Goal: Task Accomplishment & Management: Complete application form

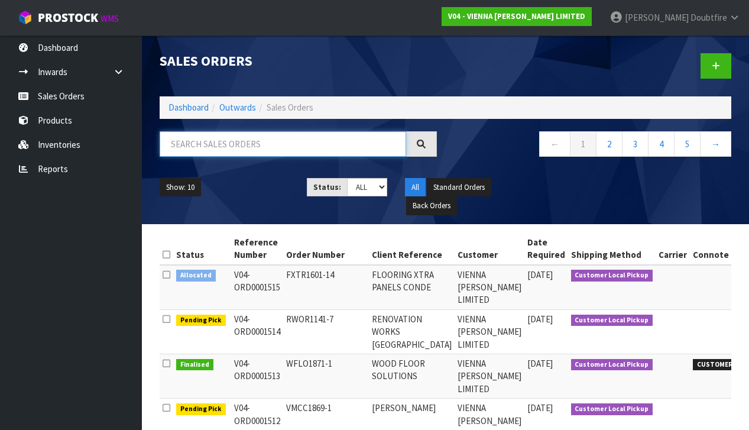
click at [193, 144] on input "text" at bounding box center [283, 143] width 246 height 25
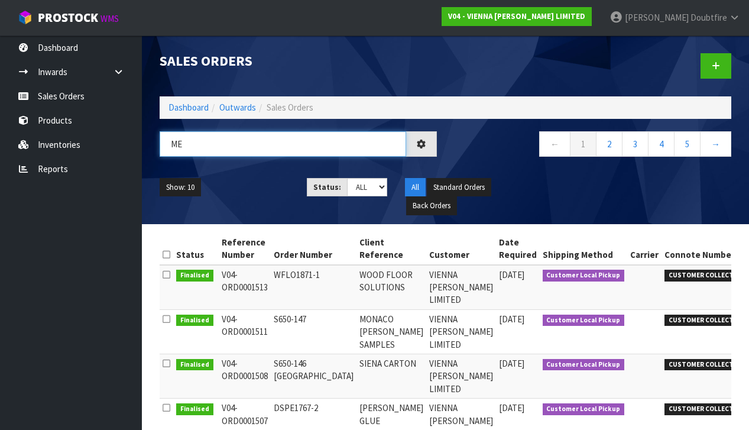
type input "M"
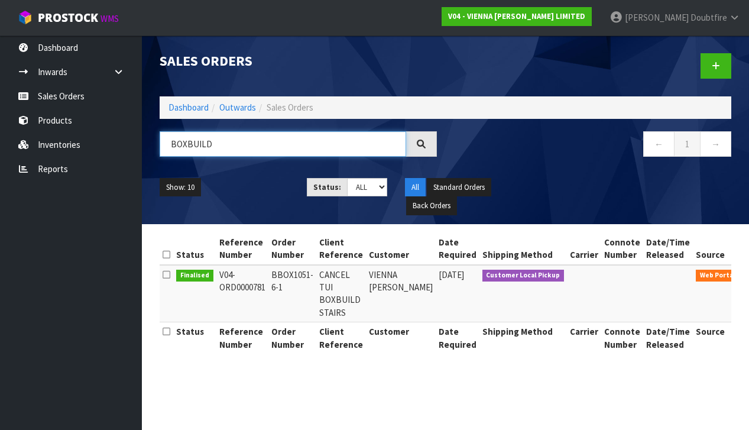
click at [186, 145] on input "BOXBUILD" at bounding box center [283, 143] width 246 height 25
click at [251, 147] on input "BOX BUILD" at bounding box center [283, 143] width 246 height 25
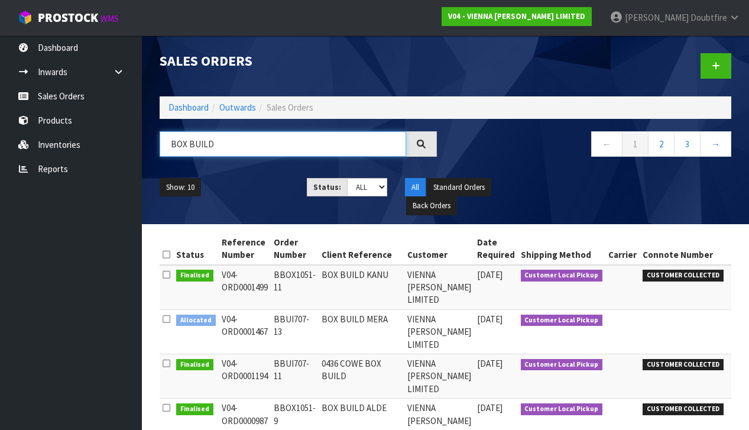
type input "BOX BUILD"
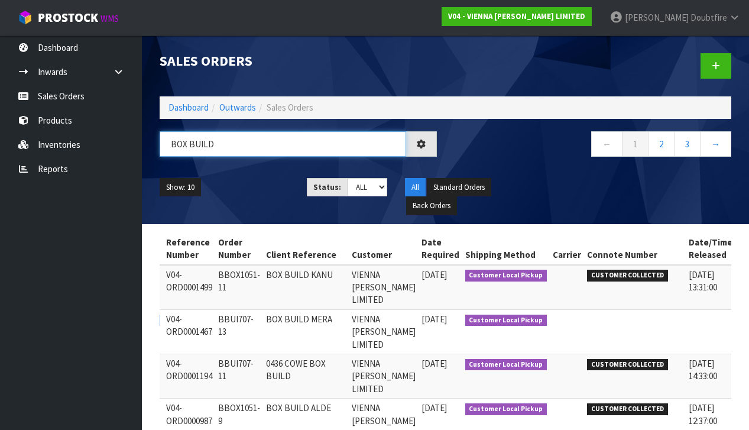
scroll to position [0, 54]
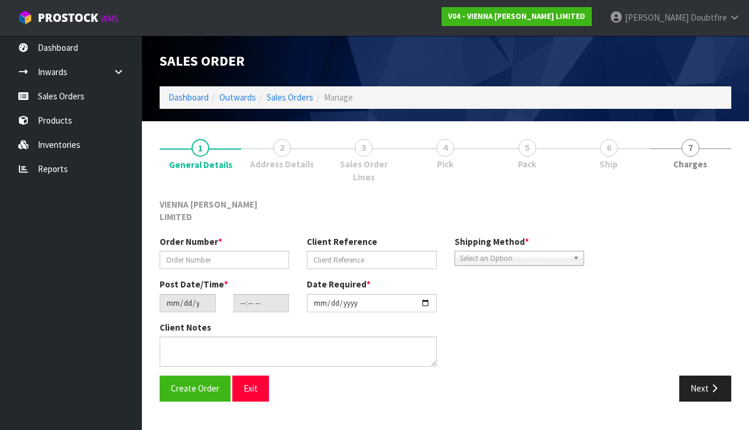
scroll to position [1, 0]
type input "BBUI707-13"
type input "BOX BUILD MERA"
type input "[DATE]"
type input "11:45:00.000"
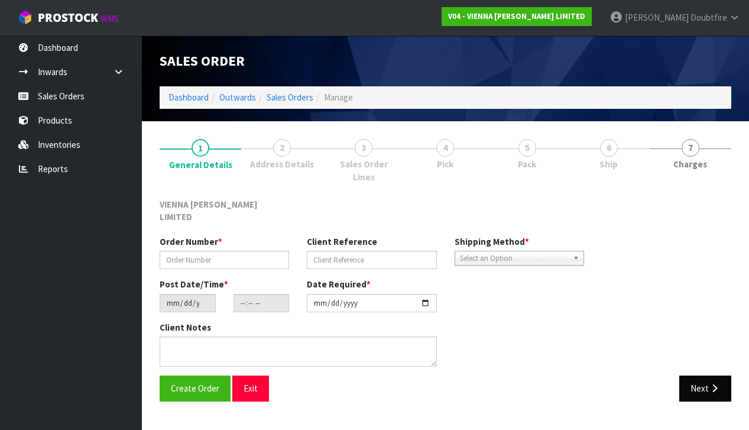
type input "[DATE]"
type textarea "0469 MERA"
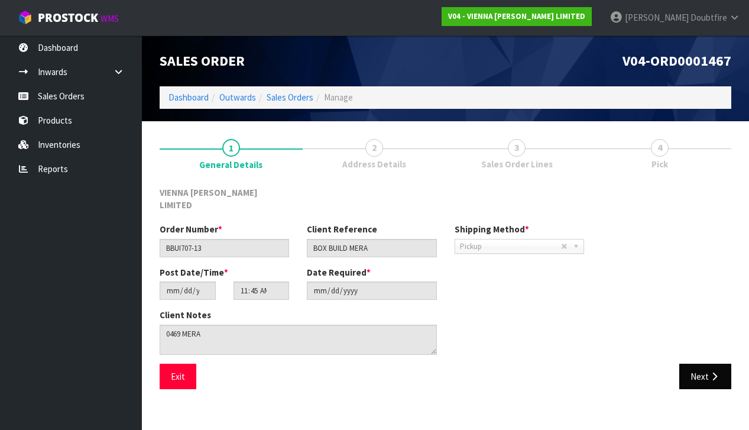
scroll to position [0, 0]
click at [711, 372] on icon "button" at bounding box center [714, 376] width 11 height 9
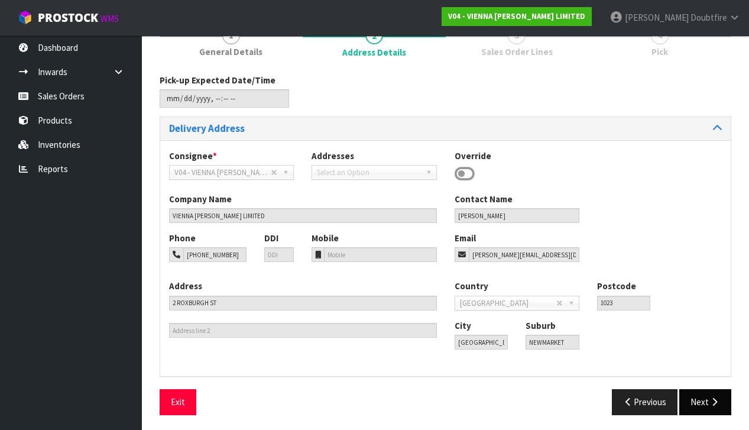
scroll to position [112, 0]
click at [707, 398] on button "Next" at bounding box center [705, 401] width 52 height 25
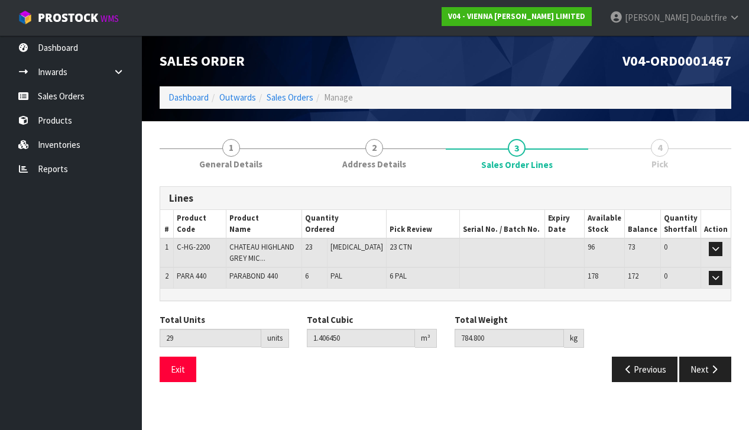
scroll to position [0, 0]
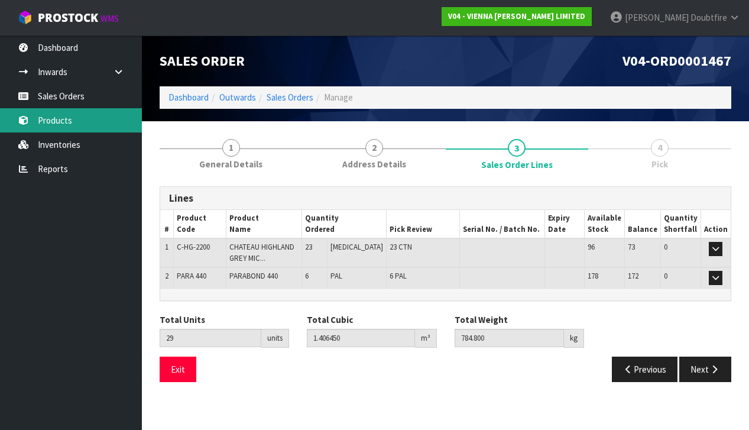
click at [63, 121] on link "Products" at bounding box center [71, 120] width 142 height 24
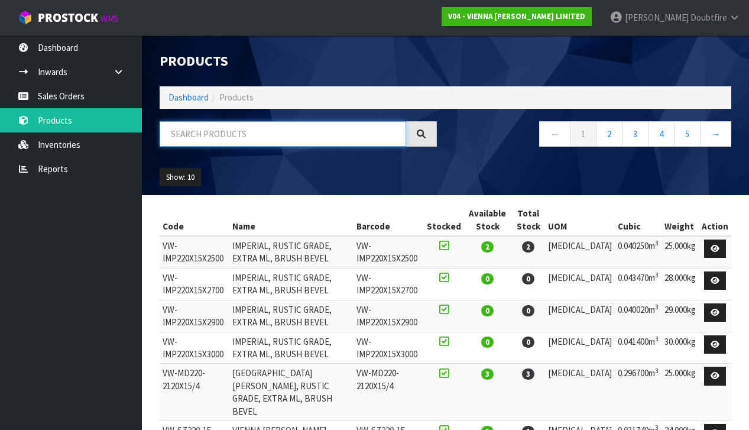
click at [214, 138] on input "text" at bounding box center [283, 133] width 246 height 25
type input "PETIT"
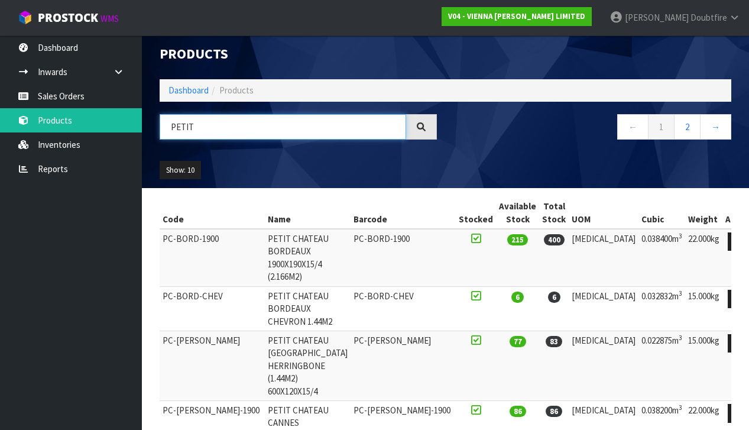
scroll to position [7, 0]
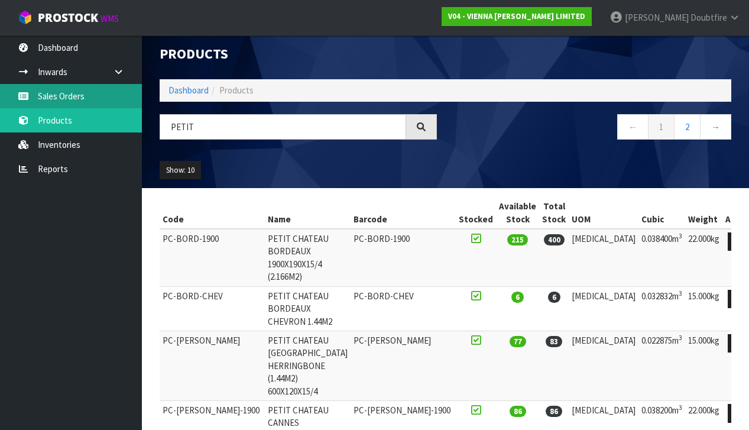
click at [65, 95] on link "Sales Orders" at bounding box center [71, 96] width 142 height 24
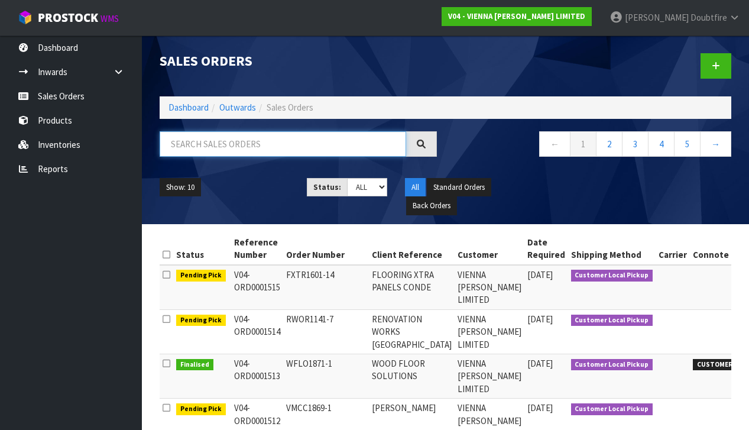
click at [201, 145] on input "text" at bounding box center [283, 143] width 246 height 25
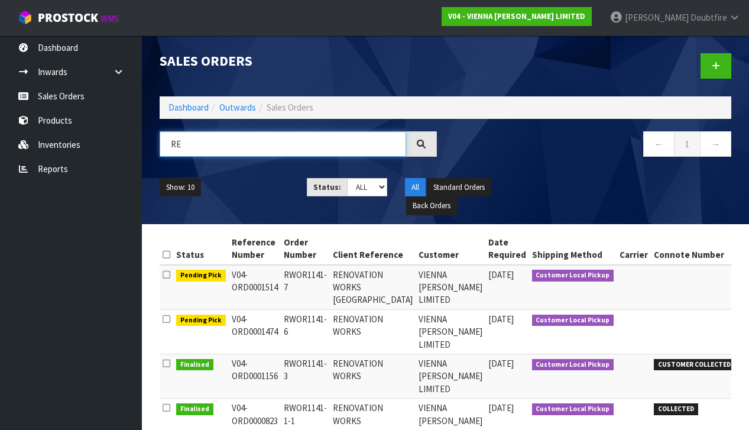
type input "R"
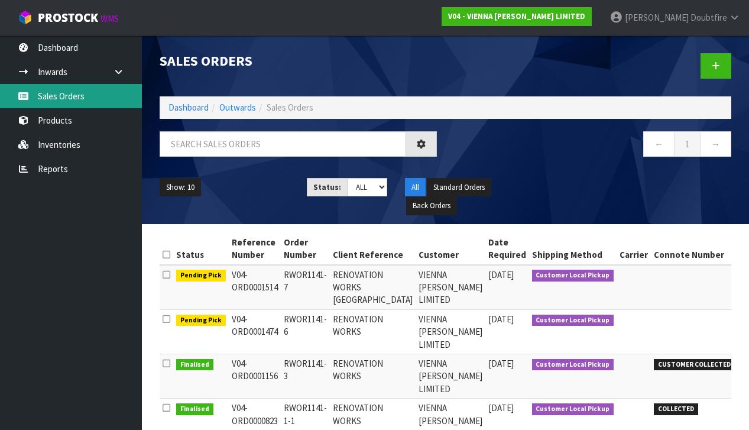
click at [60, 98] on link "Sales Orders" at bounding box center [71, 96] width 142 height 24
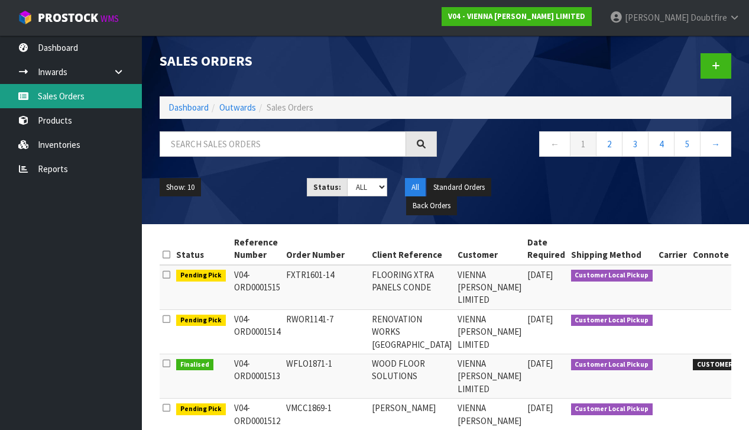
click at [64, 99] on link "Sales Orders" at bounding box center [71, 96] width 142 height 24
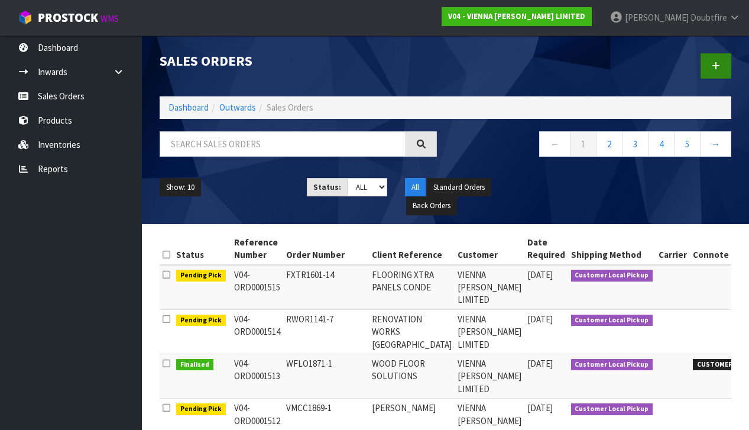
click at [719, 67] on icon at bounding box center [715, 65] width 8 height 9
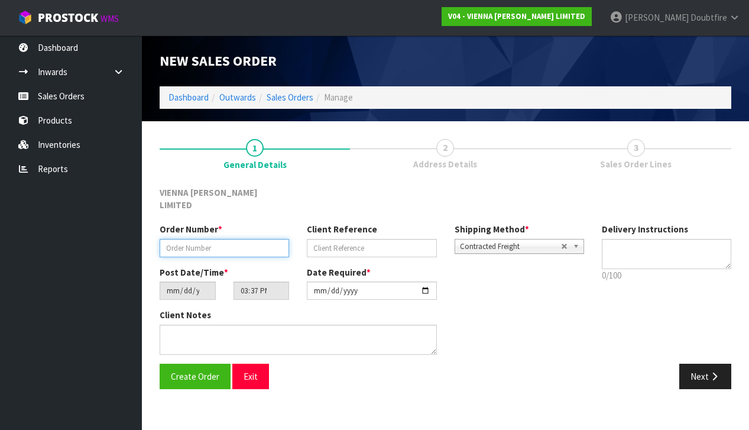
paste input "TFLO1875-1"
type input "TFLO1875-1"
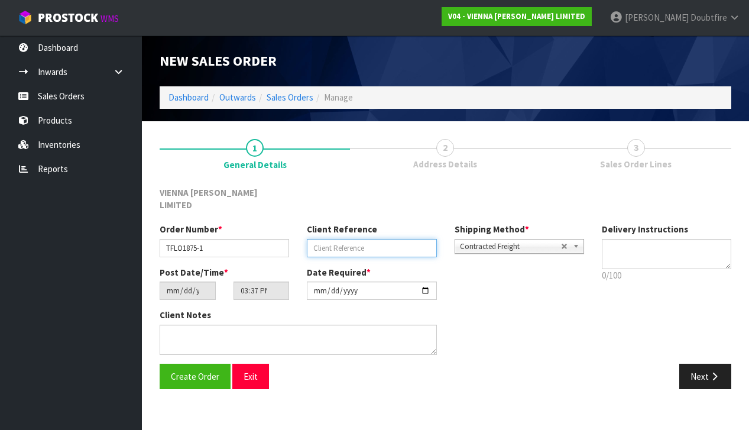
click at [340, 239] on input "text" at bounding box center [371, 248] width 129 height 18
type input "TIMBER FLOOR SOLUTIONS"
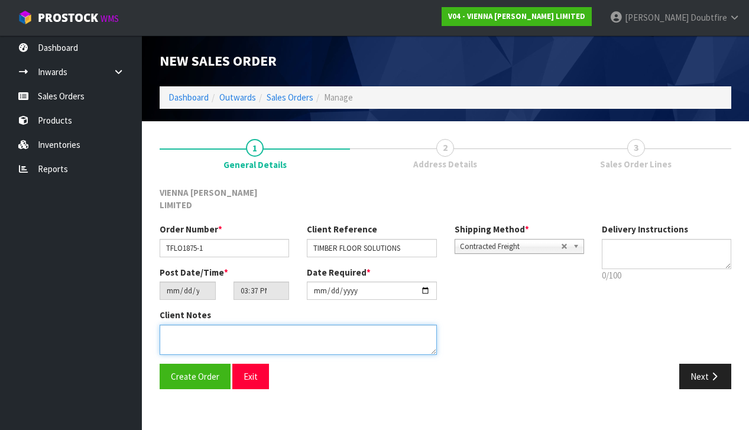
click at [228, 324] on textarea at bounding box center [298, 339] width 277 height 30
type textarea "TIMBER FLOOR SOLUTIONS"
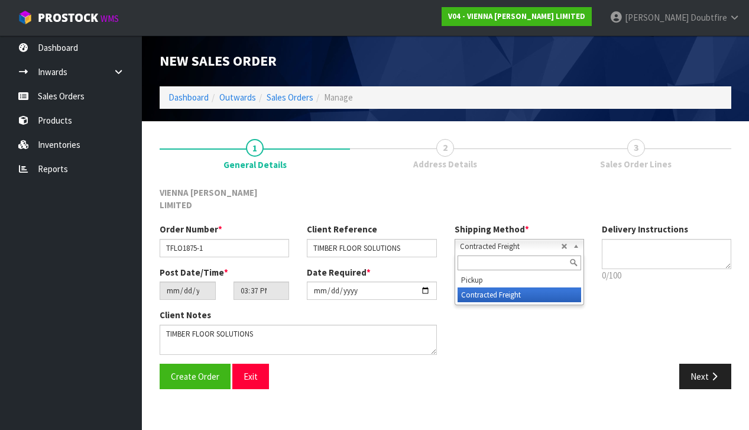
click at [491, 239] on span "Contracted Freight" at bounding box center [510, 246] width 101 height 14
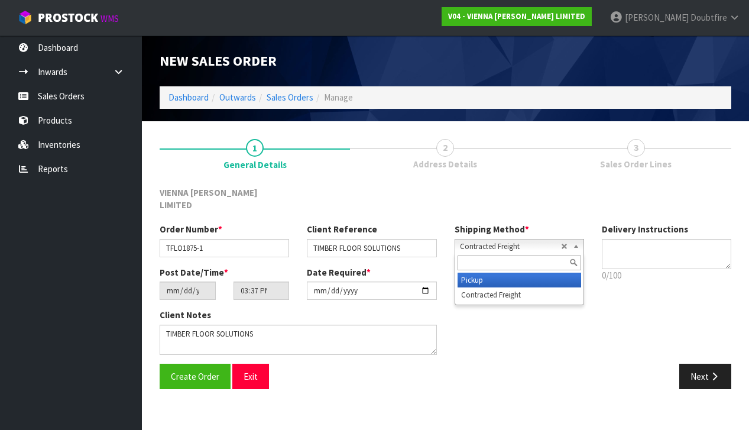
click at [469, 272] on li "Pickup" at bounding box center [519, 279] width 124 height 15
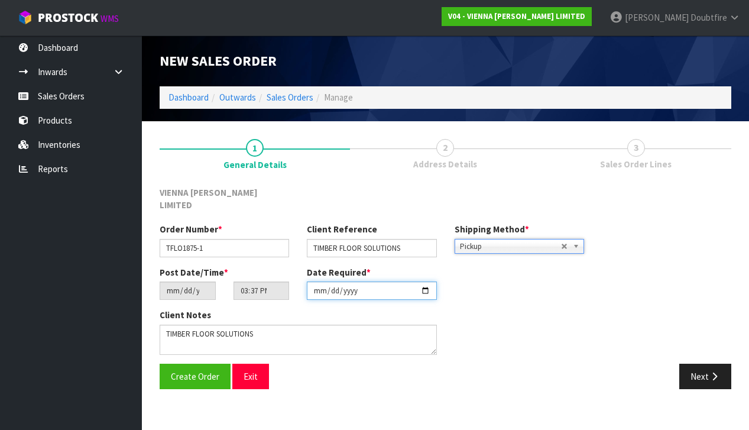
click at [317, 287] on input "[DATE]" at bounding box center [371, 290] width 129 height 18
click at [320, 284] on input "[DATE]" at bounding box center [371, 290] width 129 height 18
type input "[DATE]"
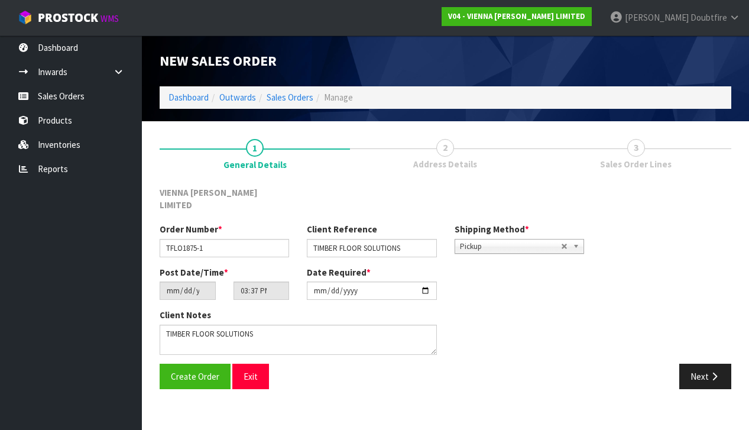
click at [290, 387] on section "1 General Details 2 Address Details 3 Sales Order Lines VIENNA [PERSON_NAME] LI…" at bounding box center [445, 263] width 607 height 285
click at [189, 371] on span "Create Order" at bounding box center [195, 376] width 48 height 11
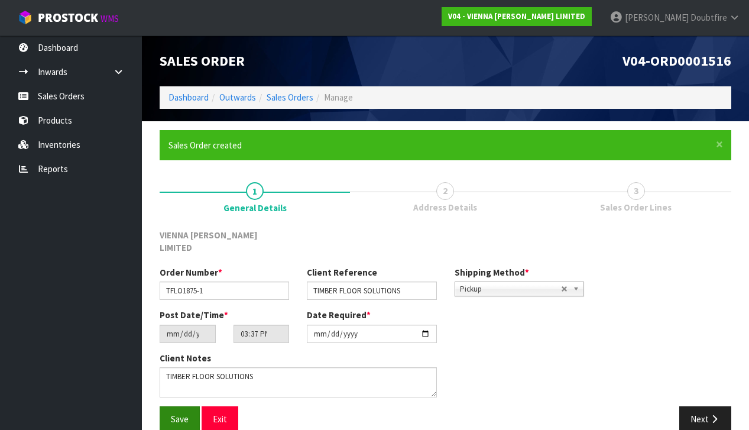
click at [181, 413] on span "Save" at bounding box center [180, 418] width 18 height 11
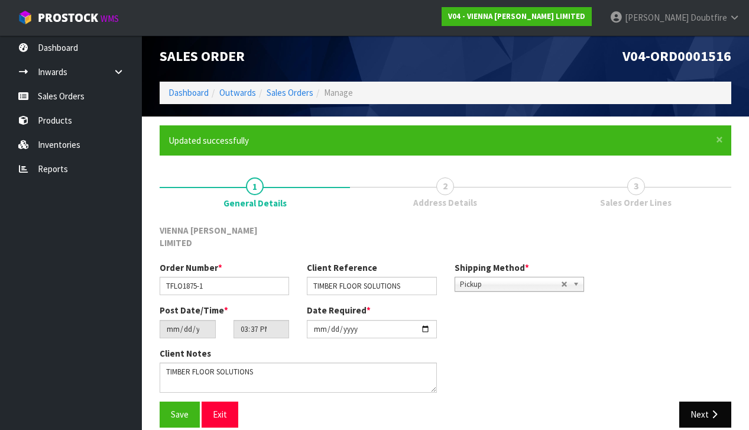
scroll to position [4, 0]
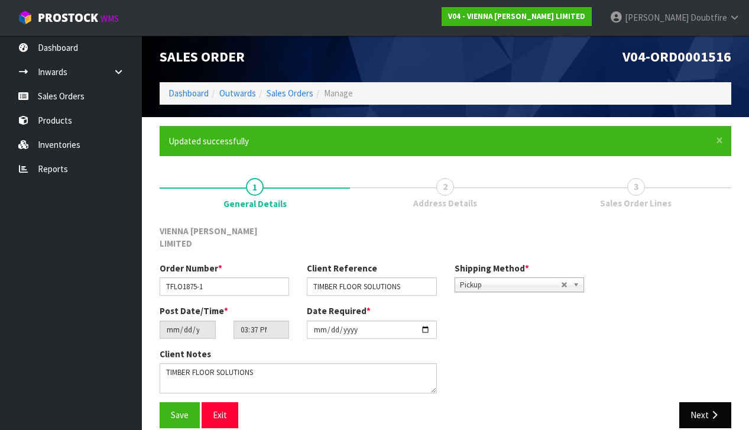
click at [705, 402] on button "Next" at bounding box center [705, 414] width 52 height 25
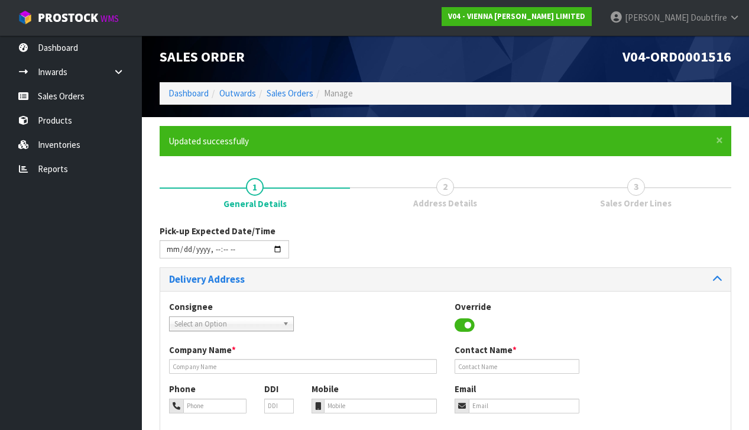
scroll to position [0, 0]
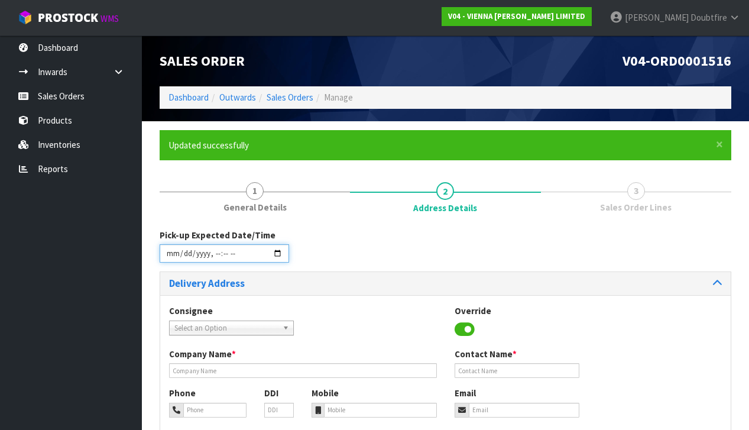
click at [175, 258] on input "datetime-local" at bounding box center [224, 253] width 129 height 18
drag, startPoint x: 348, startPoint y: 308, endPoint x: 342, endPoint y: 310, distance: 6.0
click at [348, 308] on div "Consignee 000001.BAY MECHANICS - BAY MECHANICS 000001A - BRAKE & TRANSMISSION N…" at bounding box center [445, 325] width 570 height 43
click at [212, 260] on input "datetime-local" at bounding box center [224, 253] width 129 height 18
type input "[DATE]T13:38"
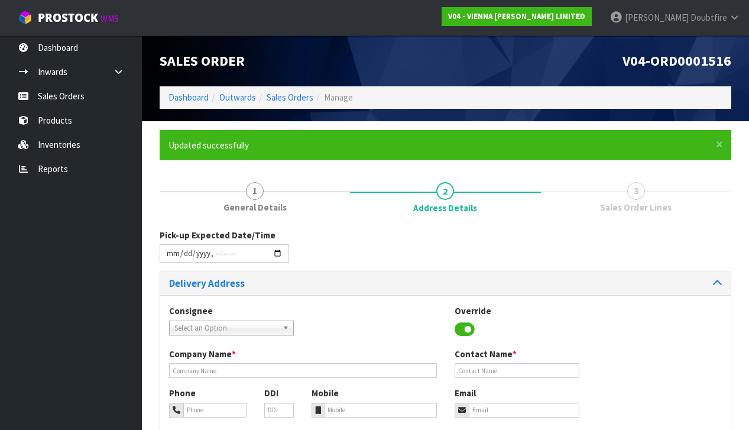
click at [390, 256] on div "Pick-up Expected Date/Time" at bounding box center [445, 250] width 589 height 43
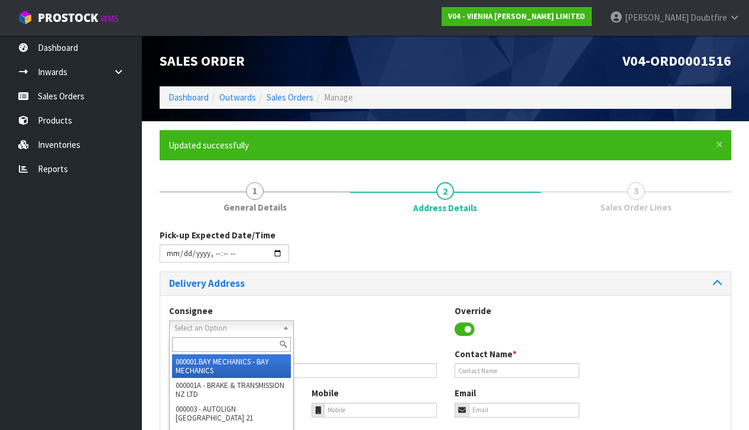
click at [236, 326] on span "Select an Option" at bounding box center [225, 328] width 103 height 14
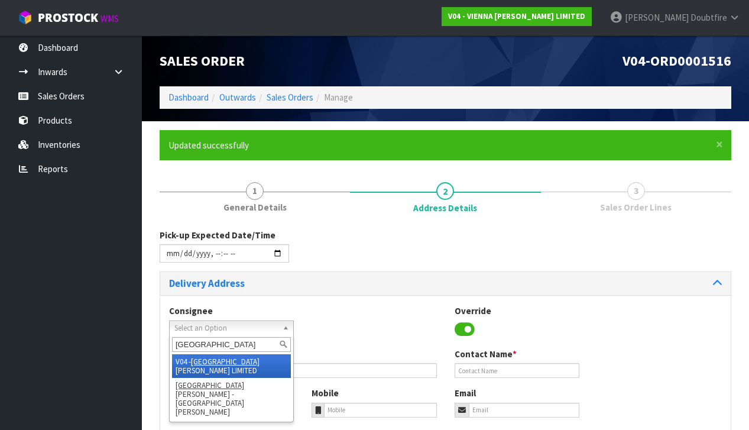
type input "[GEOGRAPHIC_DATA]"
click at [238, 359] on li "V04 - VIENNA [PERSON_NAME] LIMITED" at bounding box center [231, 366] width 119 height 24
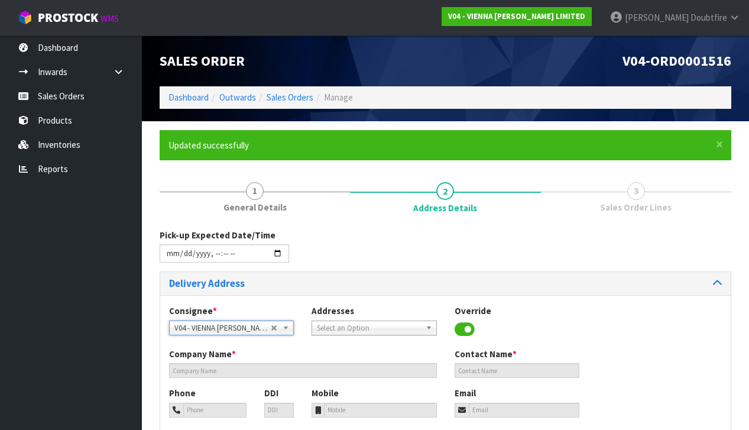
type input "VIENNA [PERSON_NAME] LIMITED"
type input "[PERSON_NAME]"
type input "[PHONE_NUMBER]"
type input "[PERSON_NAME][EMAIL_ADDRESS][DOMAIN_NAME]"
type input "2 ROXBURGH ST"
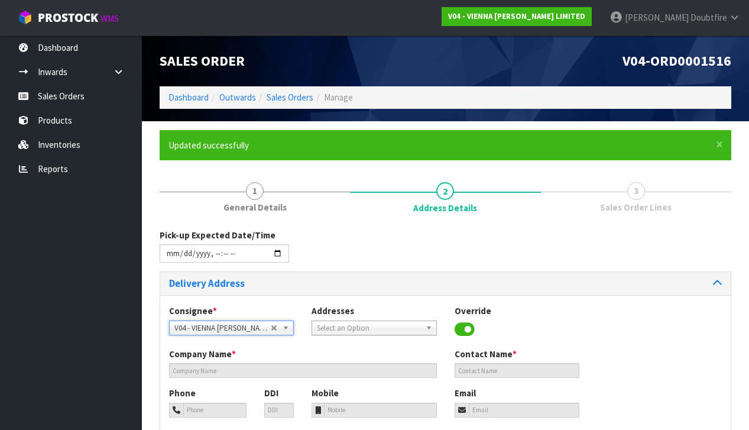
type input "1023"
type input "[GEOGRAPHIC_DATA]"
type input "NEWMARKET"
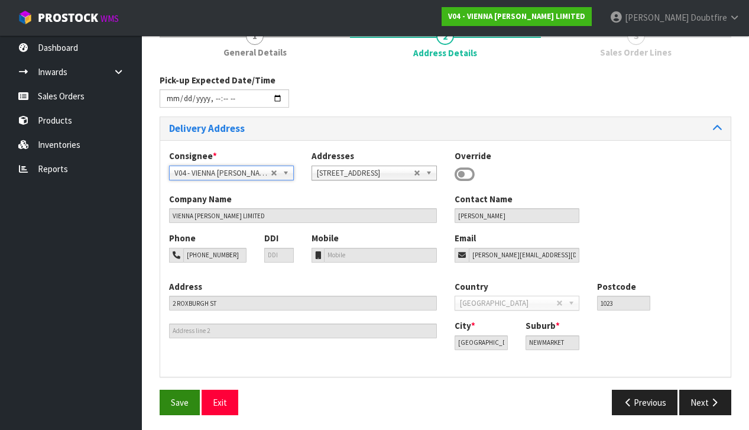
scroll to position [154, 0]
click at [174, 398] on span "Save" at bounding box center [180, 402] width 18 height 11
type input "[DATE]T13:38"
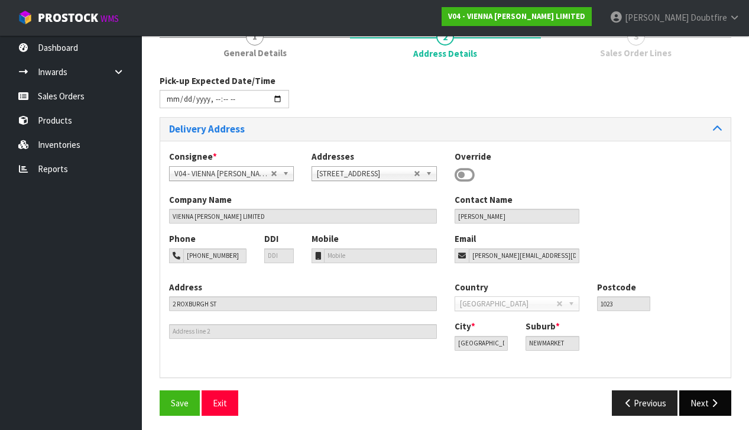
click at [712, 400] on icon "button" at bounding box center [714, 402] width 11 height 9
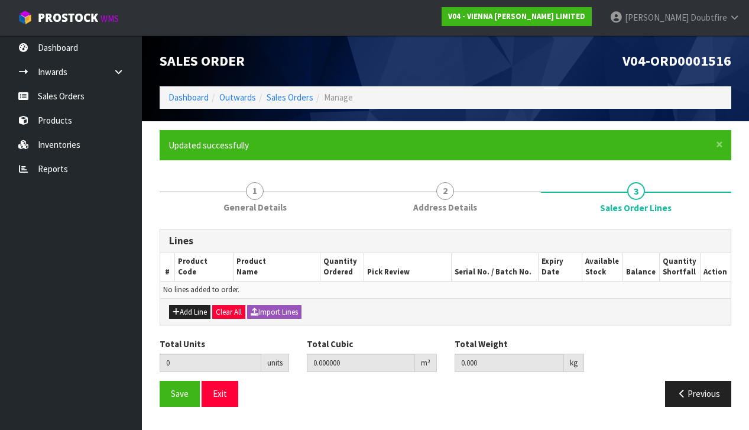
scroll to position [0, 0]
click at [198, 314] on button "Add Line" at bounding box center [189, 312] width 41 height 14
type input "0"
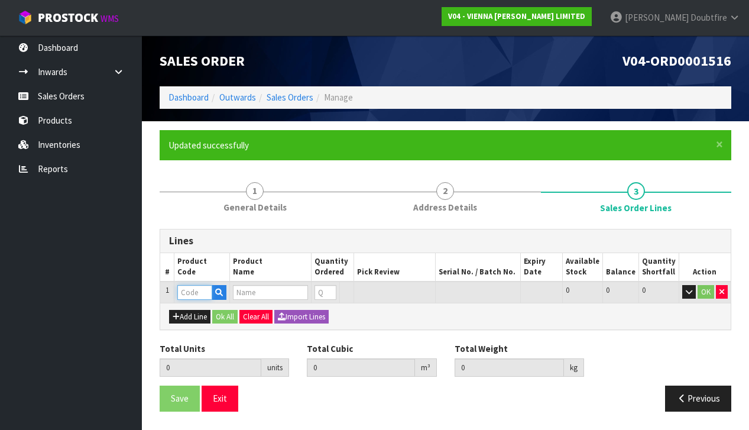
click at [202, 290] on input "text" at bounding box center [194, 292] width 35 height 15
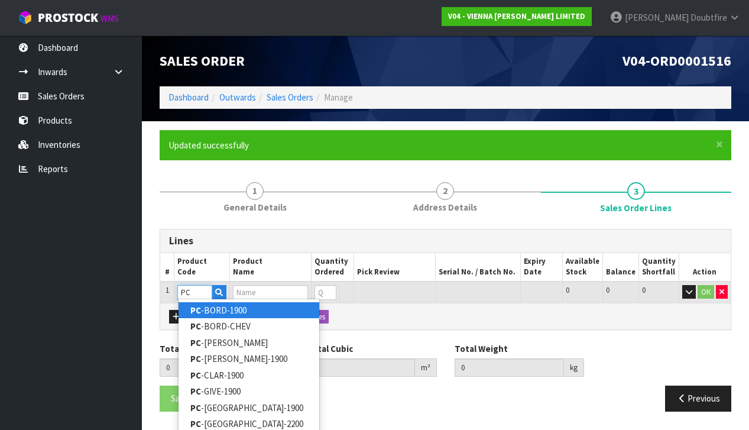
type input "PC"
click at [215, 311] on link "PC -BORD-1900" at bounding box center [248, 310] width 141 height 16
type input "PC-BORD-1900"
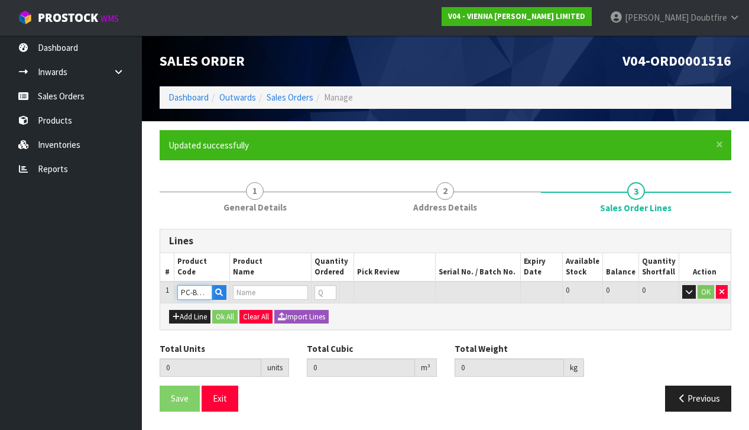
type input "0.000000"
type input "0.000"
type input "PETIT CHATEAU BORDEAUX 1900X190X15/4 (2.166M2)"
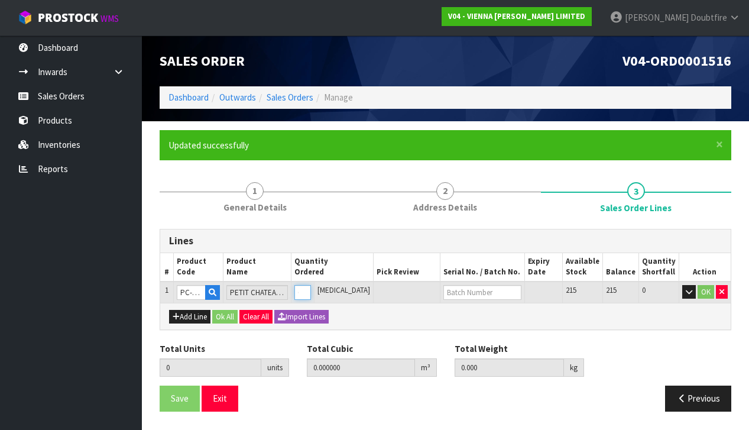
type input "1"
type input "0.0384"
type input "22"
click at [311, 287] on input "1" at bounding box center [302, 292] width 17 height 15
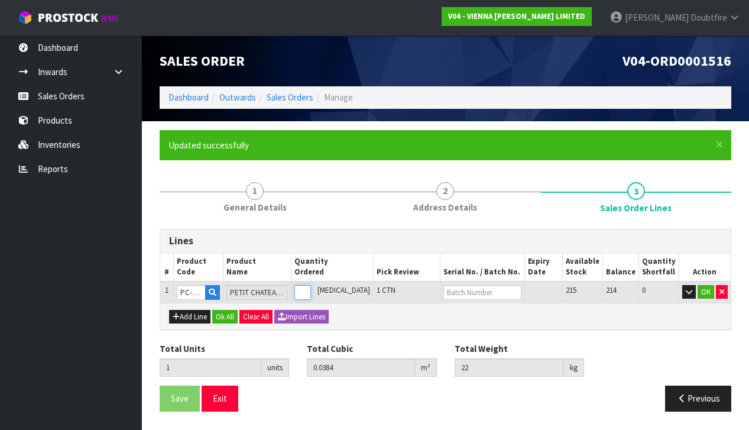
type input "0"
type input "3"
type input "0.1152"
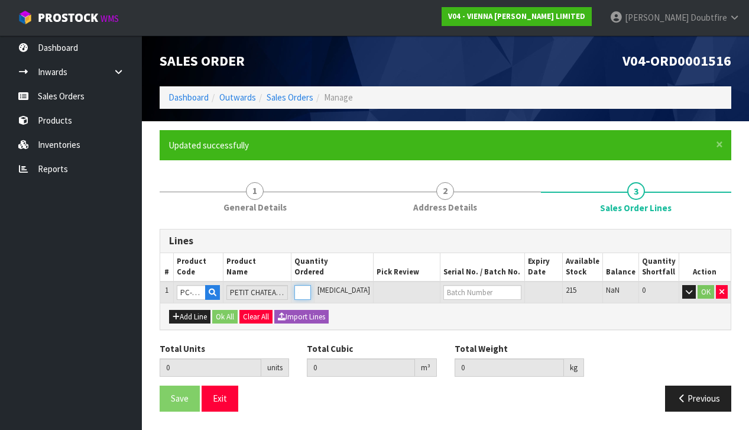
type input "66"
type input "3"
type input "39"
type input "1.4976"
type input "858"
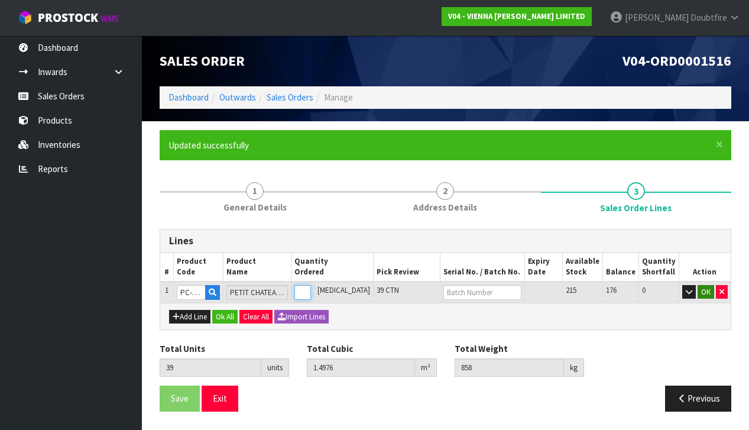
type input "39"
click at [709, 288] on button "OK" at bounding box center [705, 292] width 17 height 14
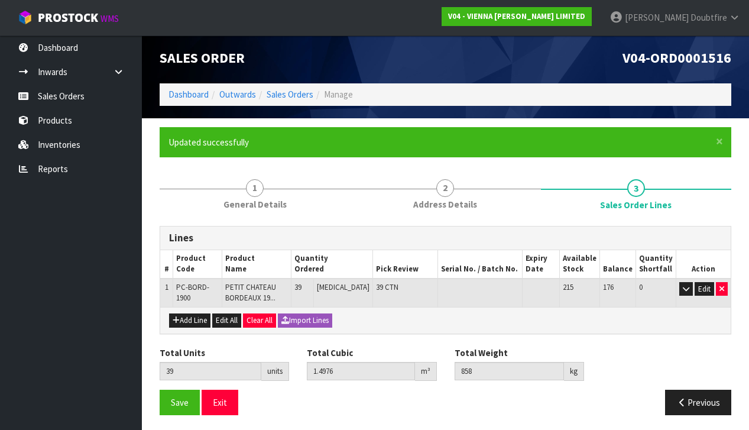
scroll to position [2, 0]
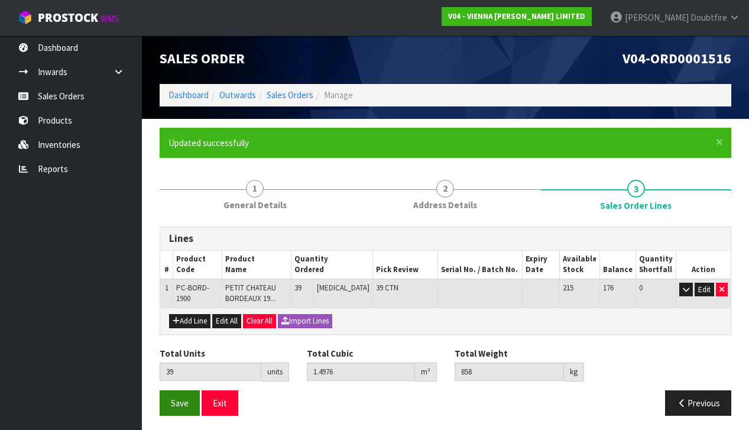
click at [172, 397] on span "Save" at bounding box center [180, 402] width 18 height 11
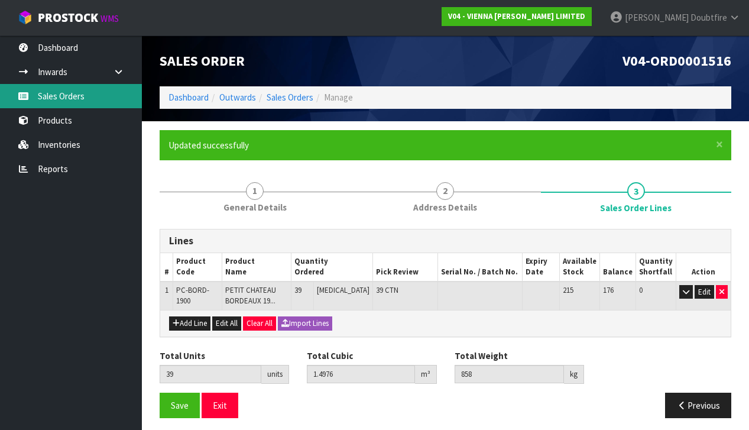
click at [59, 96] on link "Sales Orders" at bounding box center [71, 96] width 142 height 24
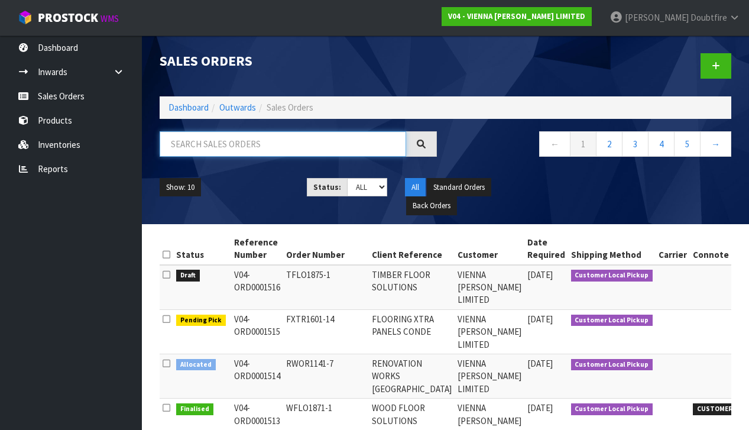
click at [209, 152] on input "text" at bounding box center [283, 143] width 246 height 25
type input "ZE BUILD"
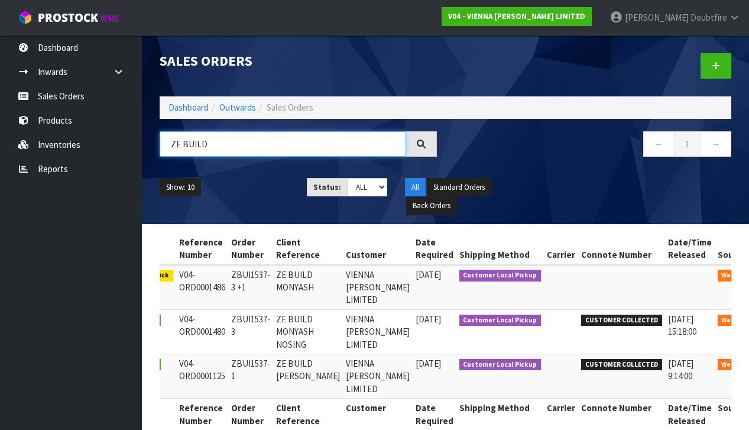
scroll to position [0, 53]
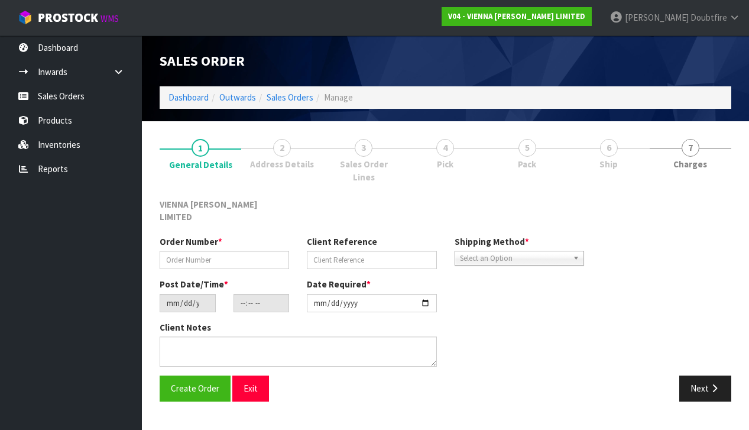
type input "ZBUI1537-3 +1"
type input "ZE BUILD MONYASH"
type input "[DATE]"
type input "11:58:00.000"
type input "[DATE]"
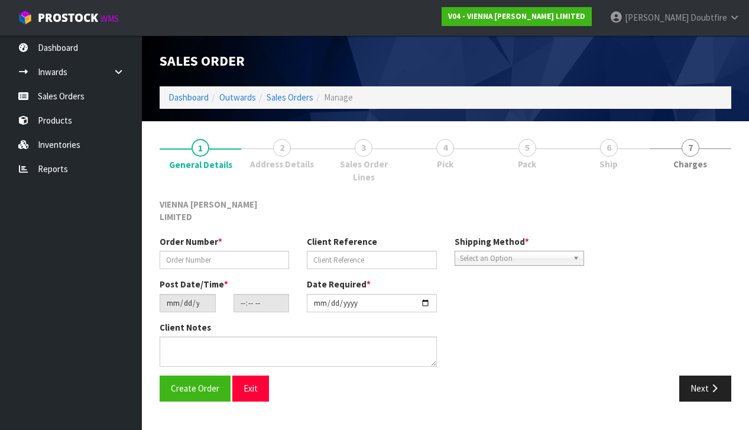
type textarea "ZE BUILD MONYASH"
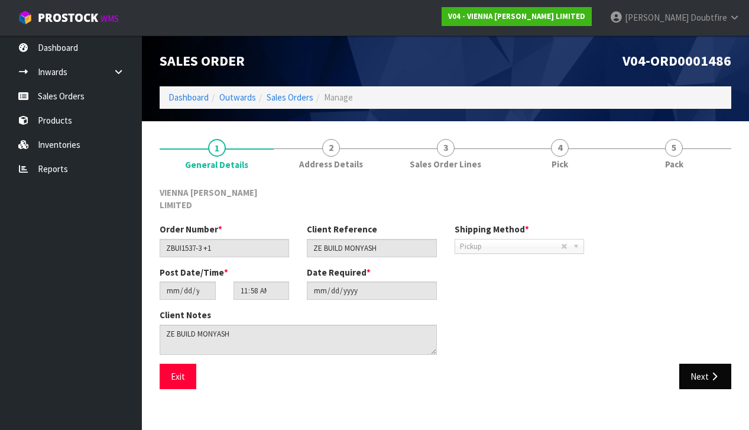
click at [700, 363] on button "Next" at bounding box center [705, 375] width 52 height 25
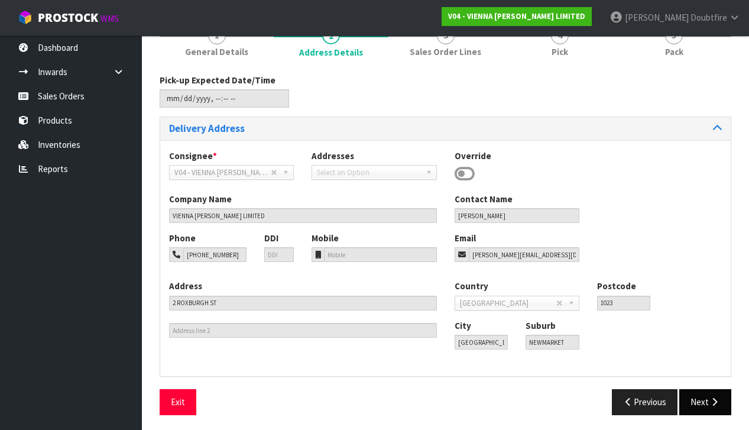
scroll to position [112, 0]
click at [695, 397] on button "Next" at bounding box center [705, 401] width 52 height 25
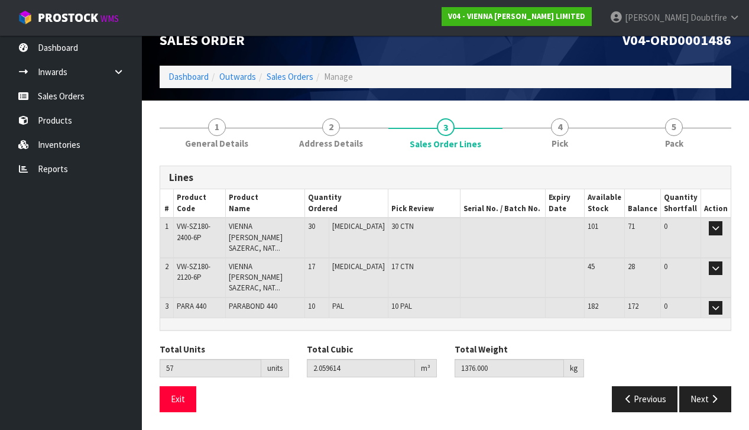
scroll to position [0, 0]
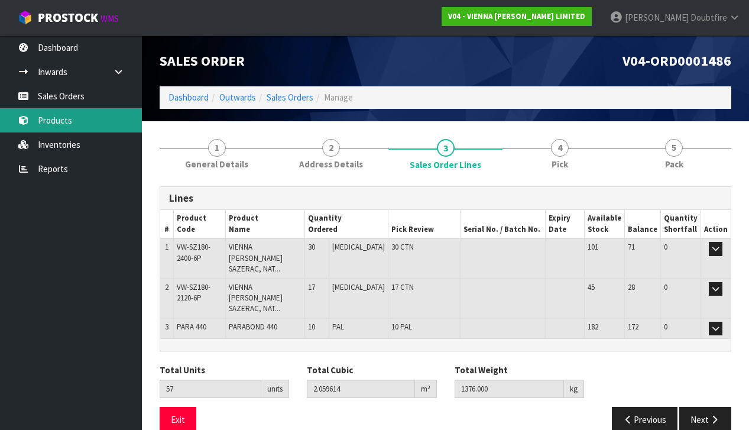
click at [54, 122] on link "Products" at bounding box center [71, 120] width 142 height 24
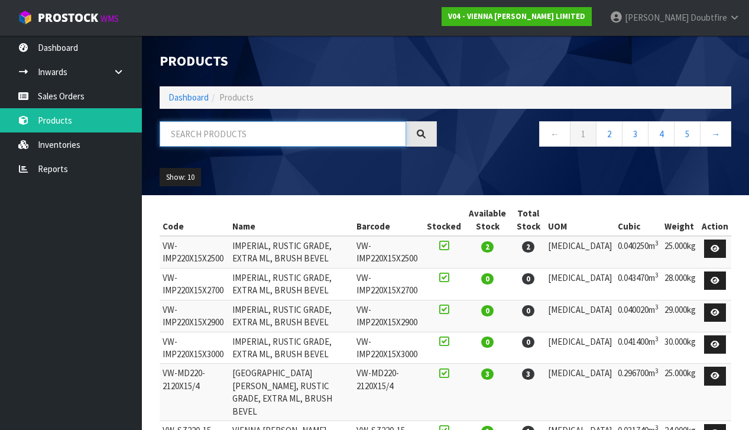
click at [206, 134] on input "text" at bounding box center [283, 133] width 246 height 25
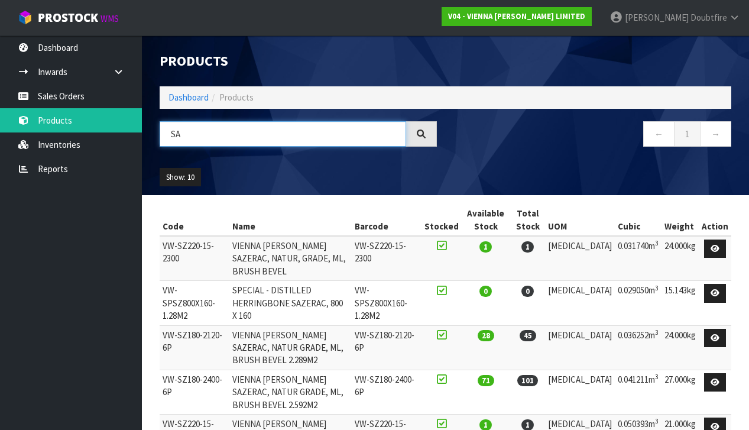
type input "S"
type input "PARA"
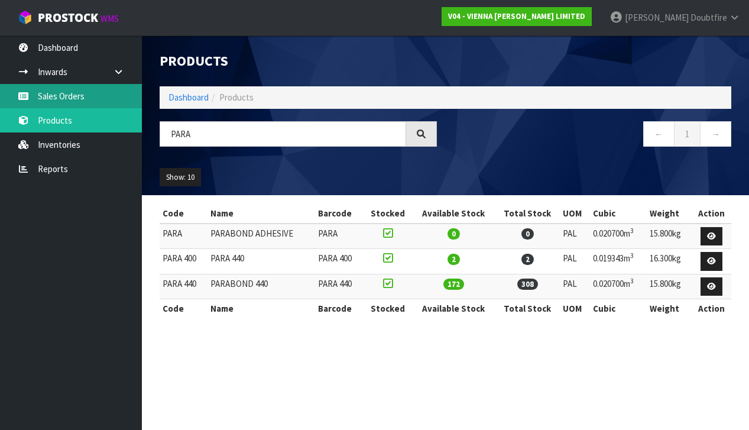
click at [60, 95] on link "Sales Orders" at bounding box center [71, 96] width 142 height 24
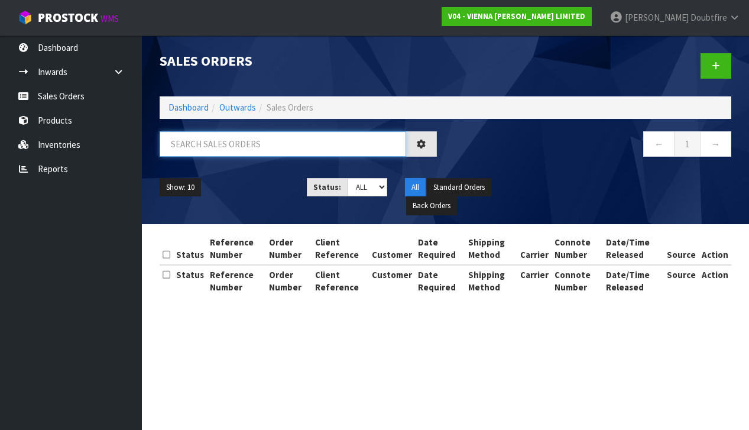
click at [186, 149] on input "text" at bounding box center [283, 143] width 246 height 25
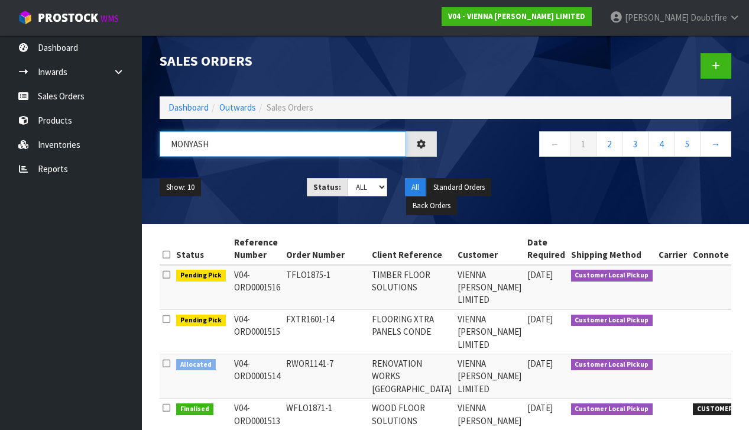
type input "MONYASH"
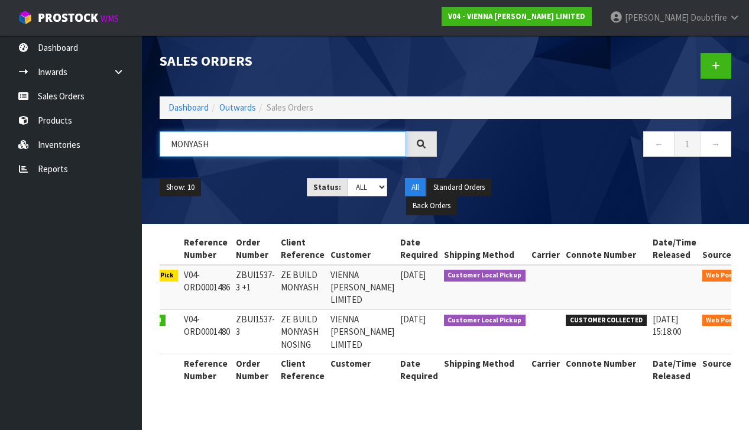
scroll to position [0, 47]
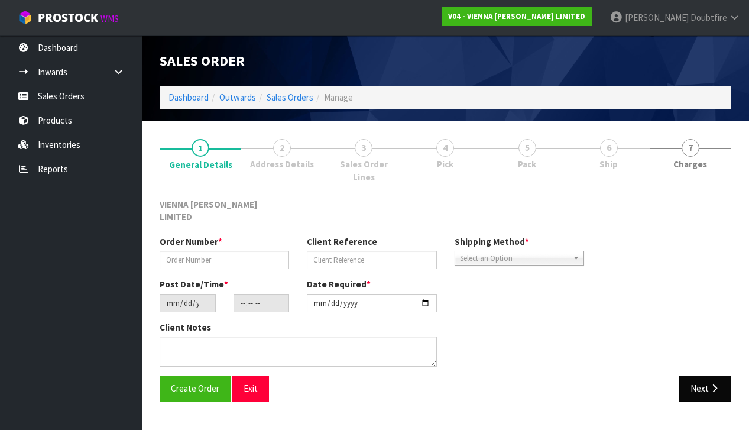
click at [704, 375] on button "Next" at bounding box center [705, 387] width 52 height 25
type input "ZBUI1537-3 +1"
type input "ZE BUILD MONYASH"
type input "[DATE]"
type input "11:58:00.000"
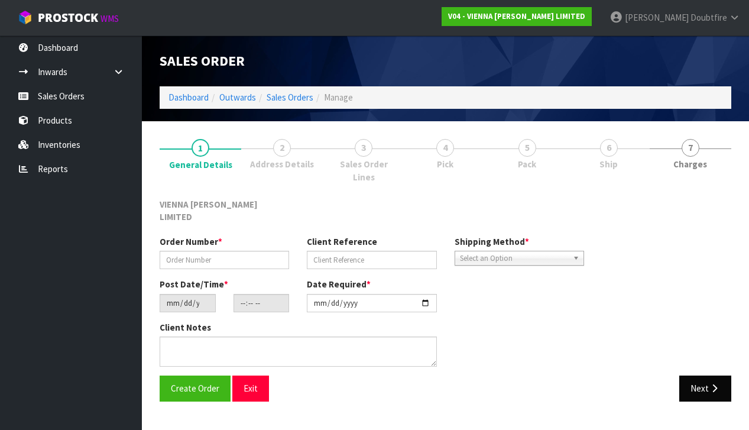
type input "[DATE]"
type textarea "ZE BUILD MONYASH"
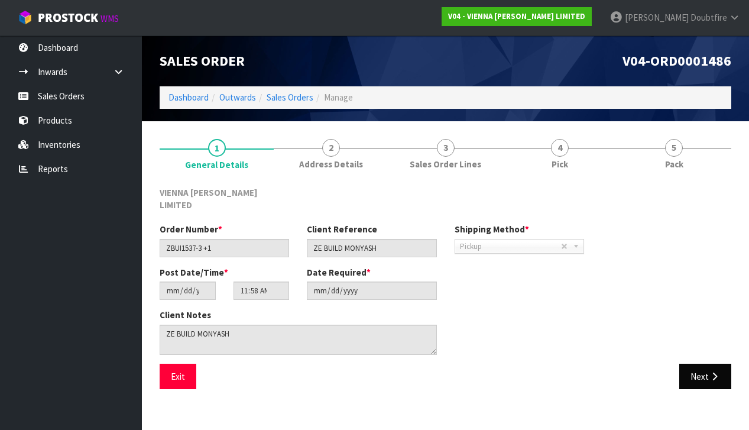
click at [707, 363] on button "Next" at bounding box center [705, 375] width 52 height 25
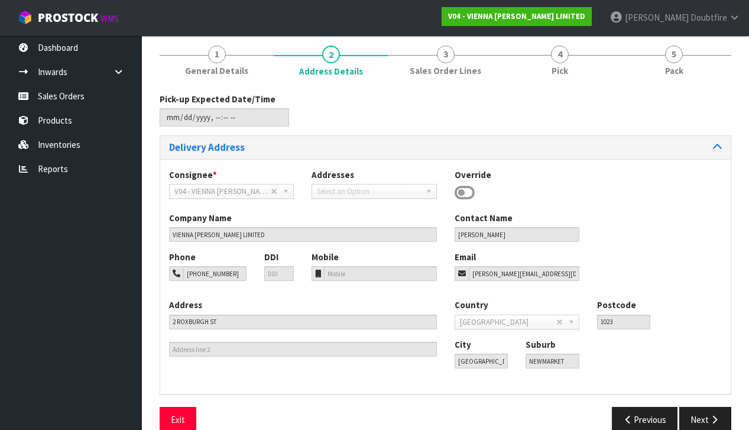
scroll to position [95, 0]
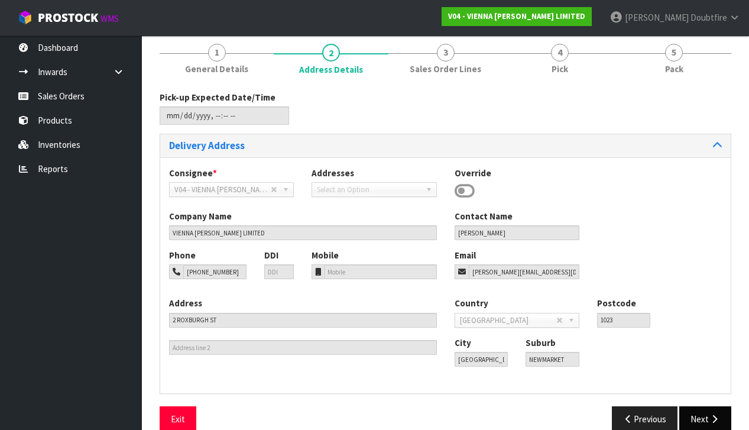
click at [706, 410] on button "Next" at bounding box center [705, 418] width 52 height 25
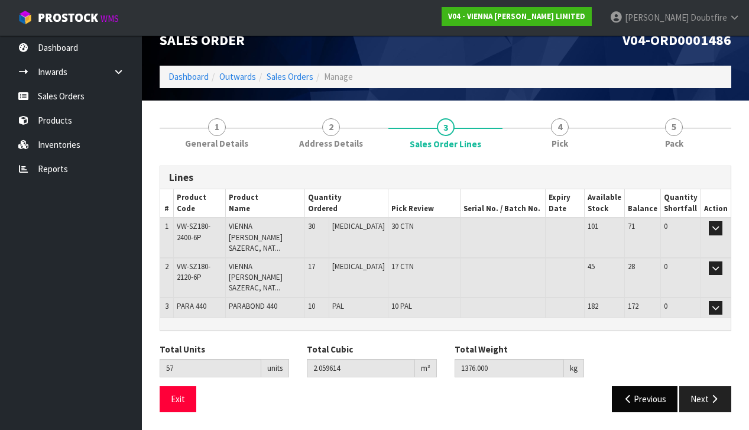
scroll to position [0, 0]
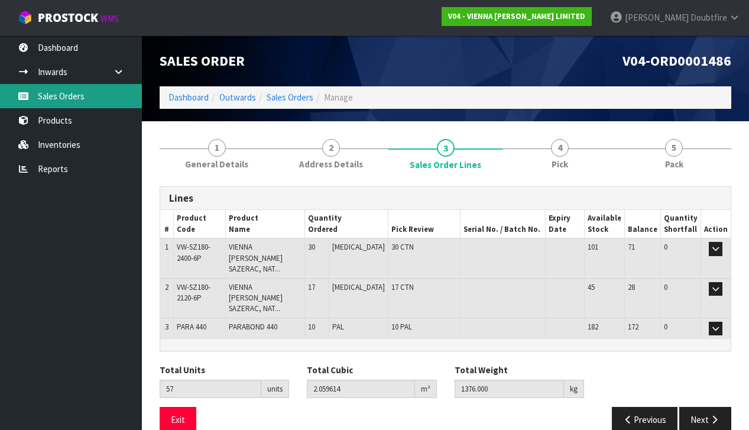
click at [59, 98] on link "Sales Orders" at bounding box center [71, 96] width 142 height 24
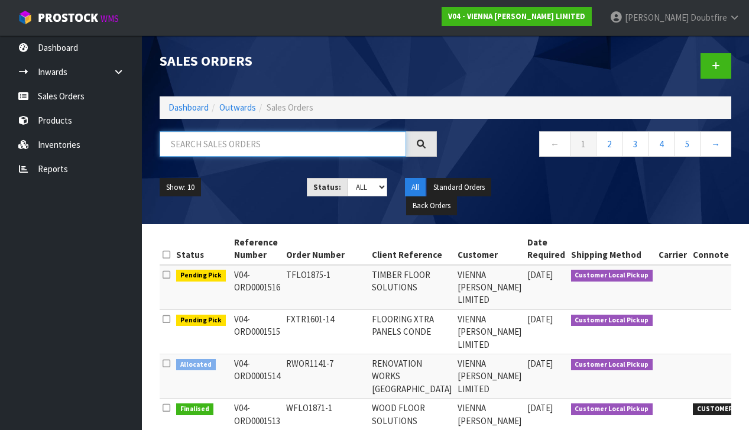
click at [202, 147] on input "text" at bounding box center [283, 143] width 246 height 25
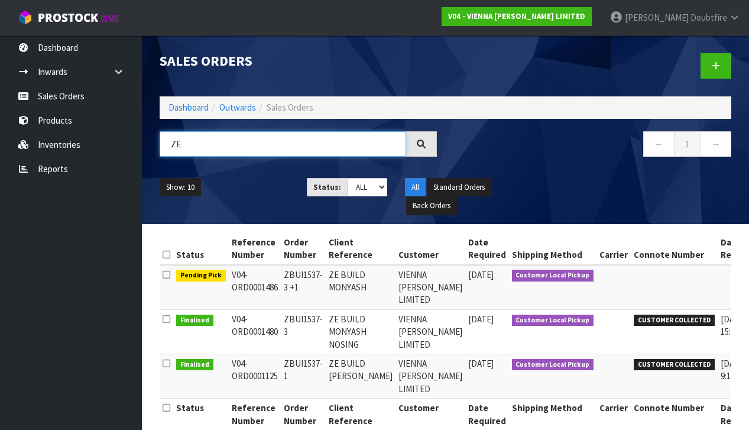
type input "Z"
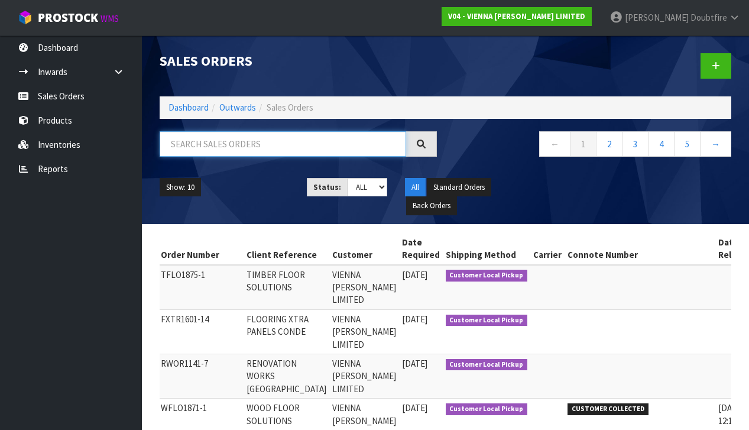
scroll to position [0, 125]
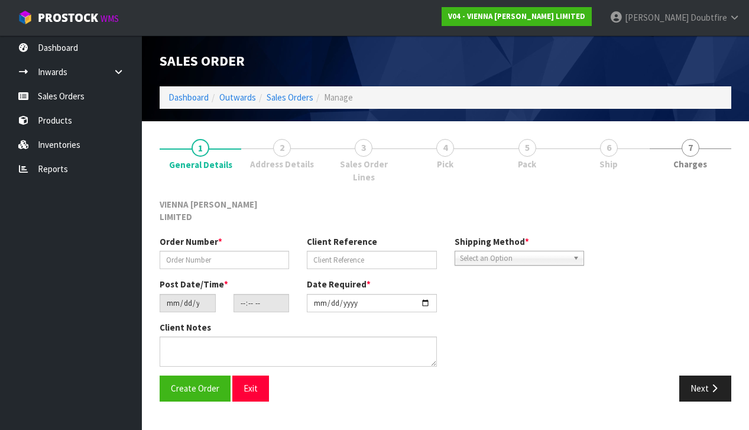
type input "TFLO1875-1"
type input "TIMBER FLOOR SOLUTIONS"
type input "[DATE]"
type input "15:37:00.000"
type input "[DATE]"
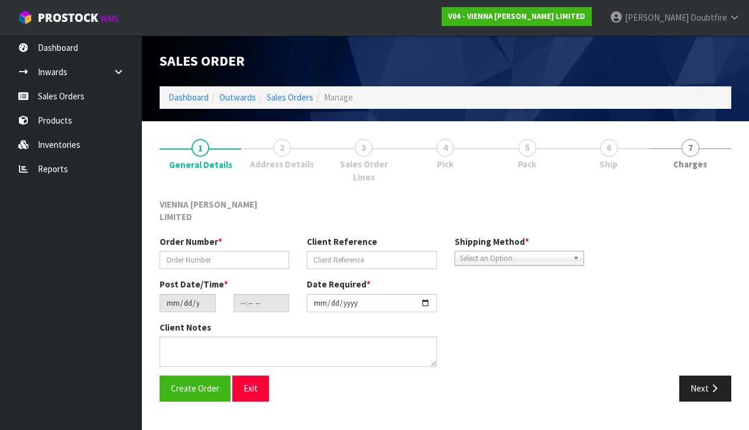
type textarea "TIMBER FLOOR SOLUTIONS"
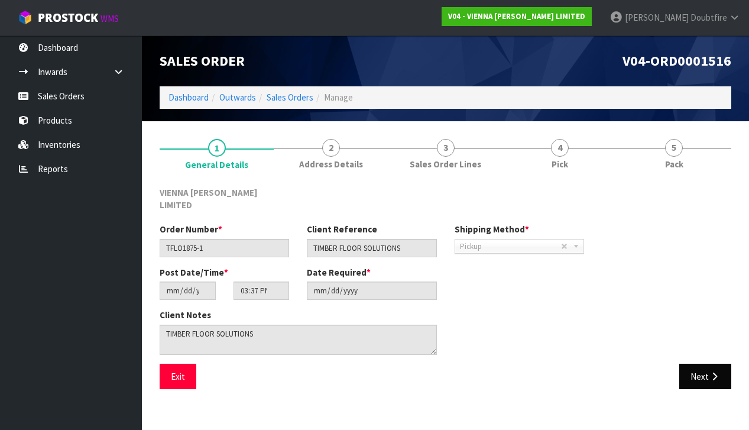
click at [704, 363] on button "Next" at bounding box center [705, 375] width 52 height 25
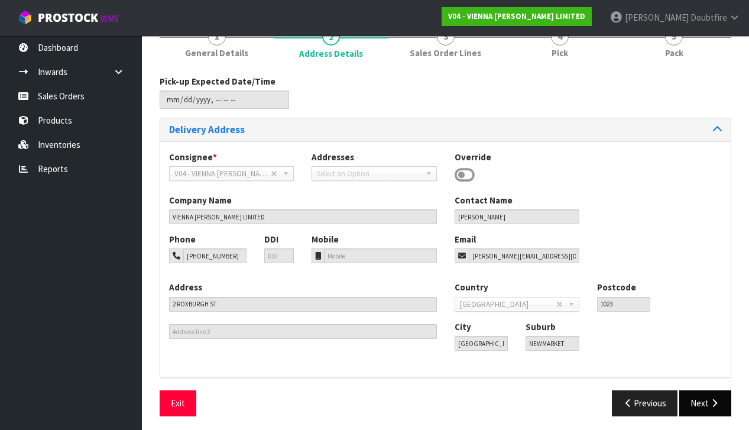
scroll to position [111, 0]
drag, startPoint x: 705, startPoint y: 401, endPoint x: 670, endPoint y: 395, distance: 35.5
click at [706, 401] on button "Next" at bounding box center [705, 403] width 52 height 25
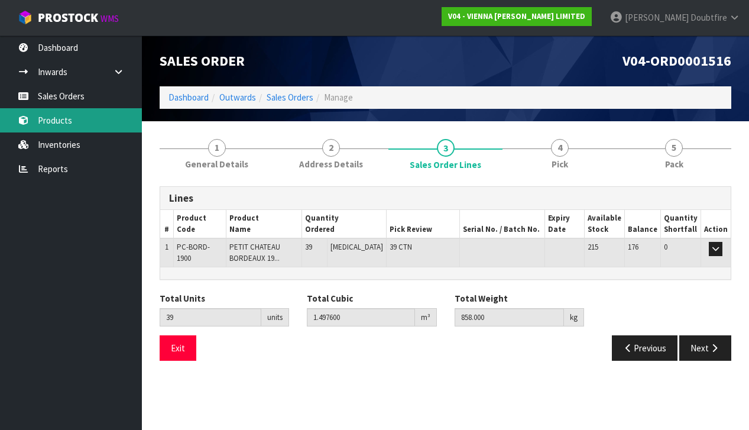
click at [55, 119] on link "Products" at bounding box center [71, 120] width 142 height 24
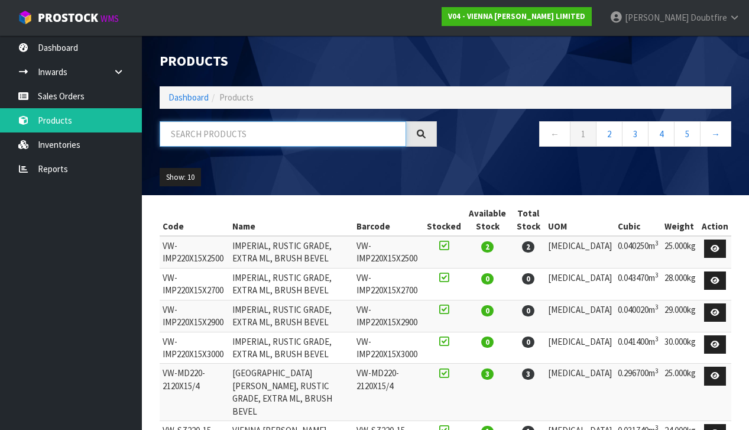
click at [184, 137] on input "text" at bounding box center [283, 133] width 246 height 25
type input "[GEOGRAPHIC_DATA]"
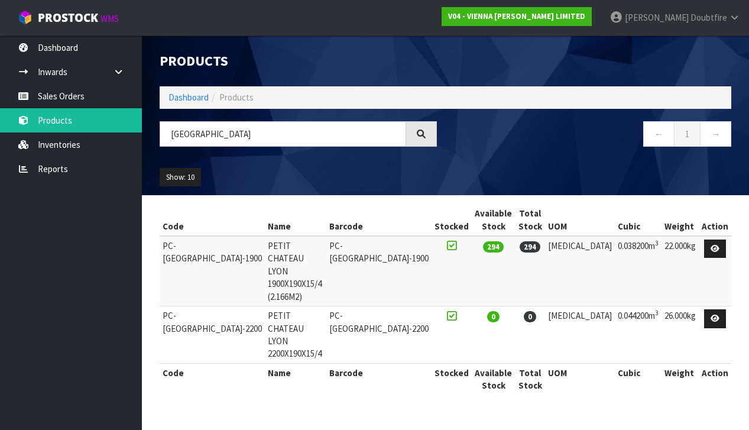
click at [159, 278] on div "Code Name Barcode Stocked Available Stock Total Stock UOM Cubic Weight Action P…" at bounding box center [445, 305] width 589 height 203
drag, startPoint x: 161, startPoint y: 274, endPoint x: 200, endPoint y: 295, distance: 43.6
click at [200, 306] on td "PC-[GEOGRAPHIC_DATA]-2200" at bounding box center [212, 334] width 105 height 57
copy td "PC-[GEOGRAPHIC_DATA]-2200"
drag, startPoint x: 226, startPoint y: 293, endPoint x: 225, endPoint y: 284, distance: 8.4
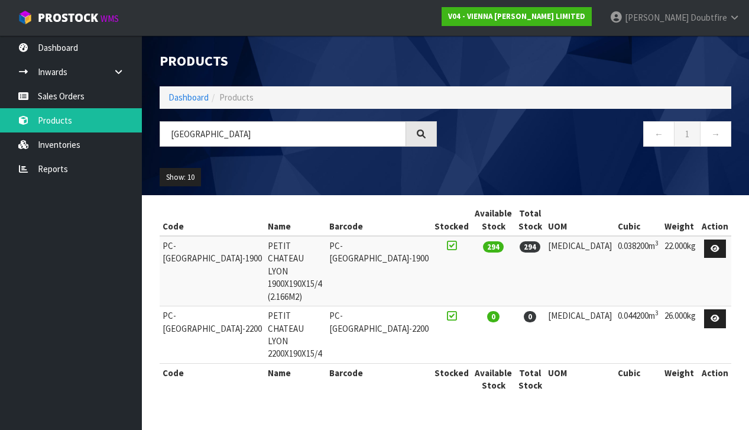
click at [265, 306] on td "PETIT CHATEAU LYON 2200X190X15/4" at bounding box center [295, 334] width 61 height 57
drag, startPoint x: 223, startPoint y: 275, endPoint x: 365, endPoint y: 274, distance: 142.4
click at [326, 306] on td "PETIT CHATEAU LYON 2200X190X15/4" at bounding box center [295, 334] width 61 height 57
copy td "PETIT CHATEAU LYON 2200X190X15/4"
click at [273, 363] on th "Name" at bounding box center [295, 378] width 61 height 31
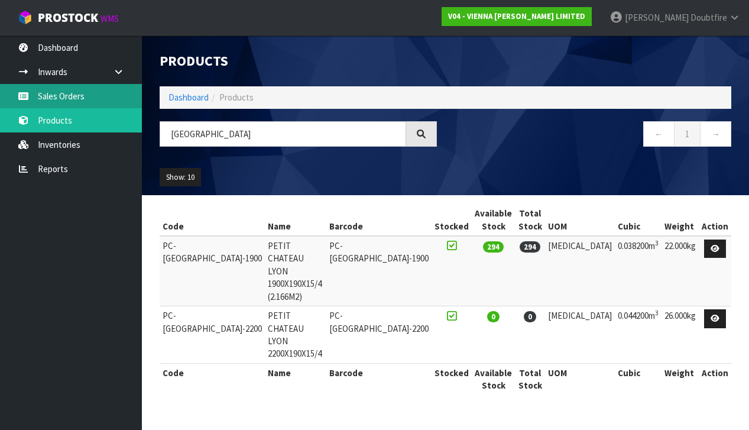
click at [75, 96] on link "Sales Orders" at bounding box center [71, 96] width 142 height 24
